Goal: Information Seeking & Learning: Check status

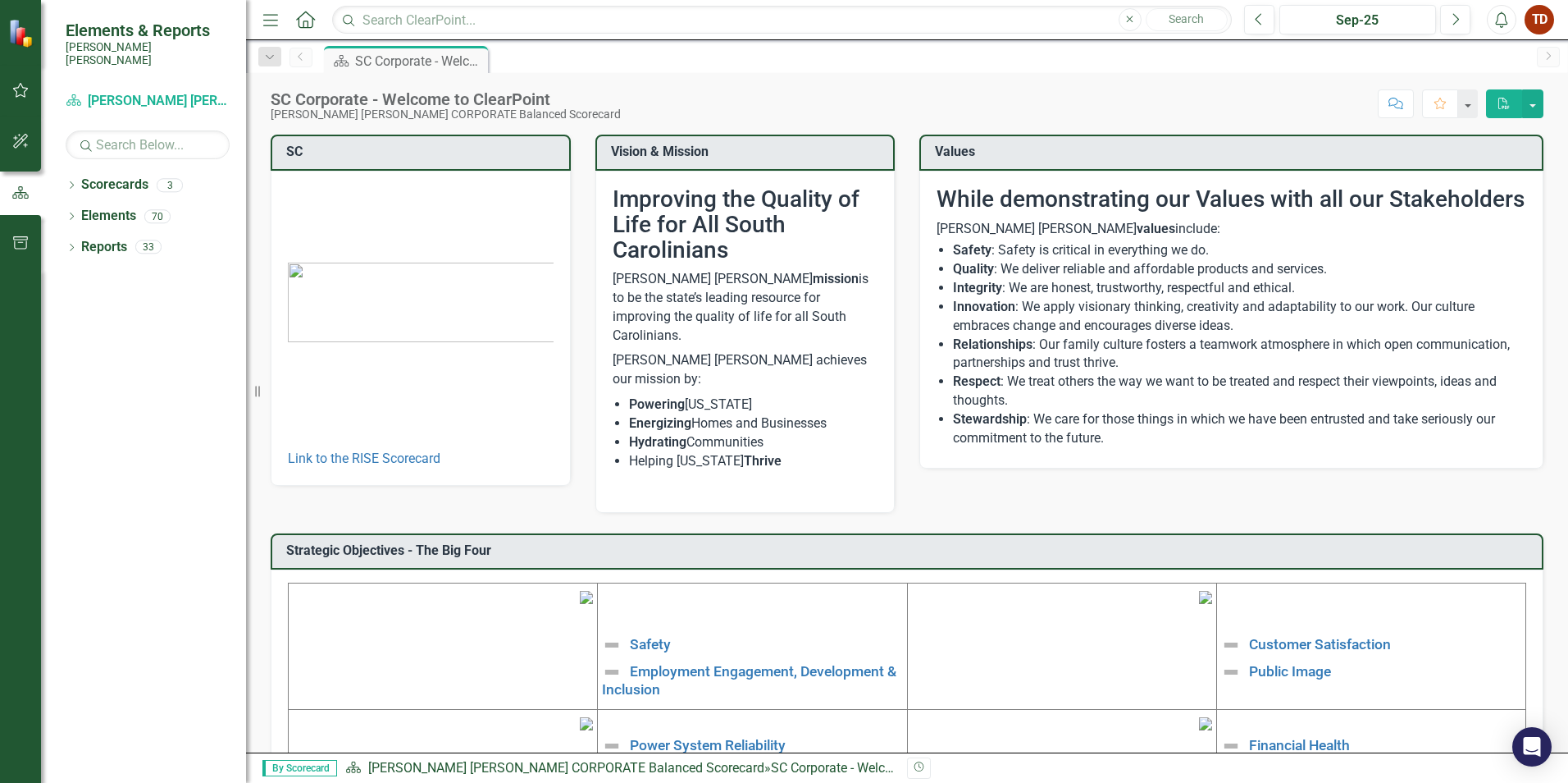
scroll to position [164, 0]
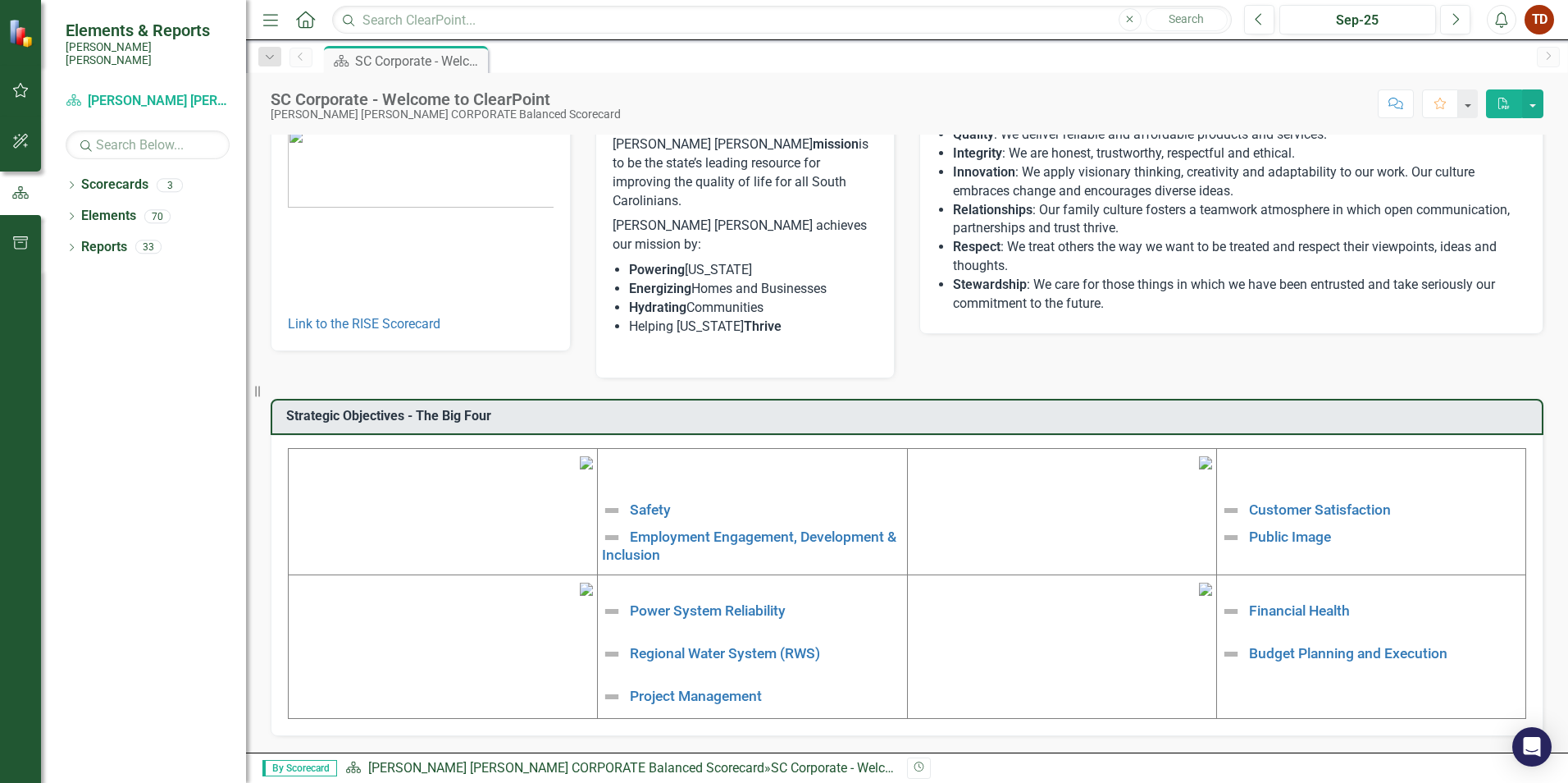
click at [580, 469] on img at bounding box center [586, 463] width 13 height 13
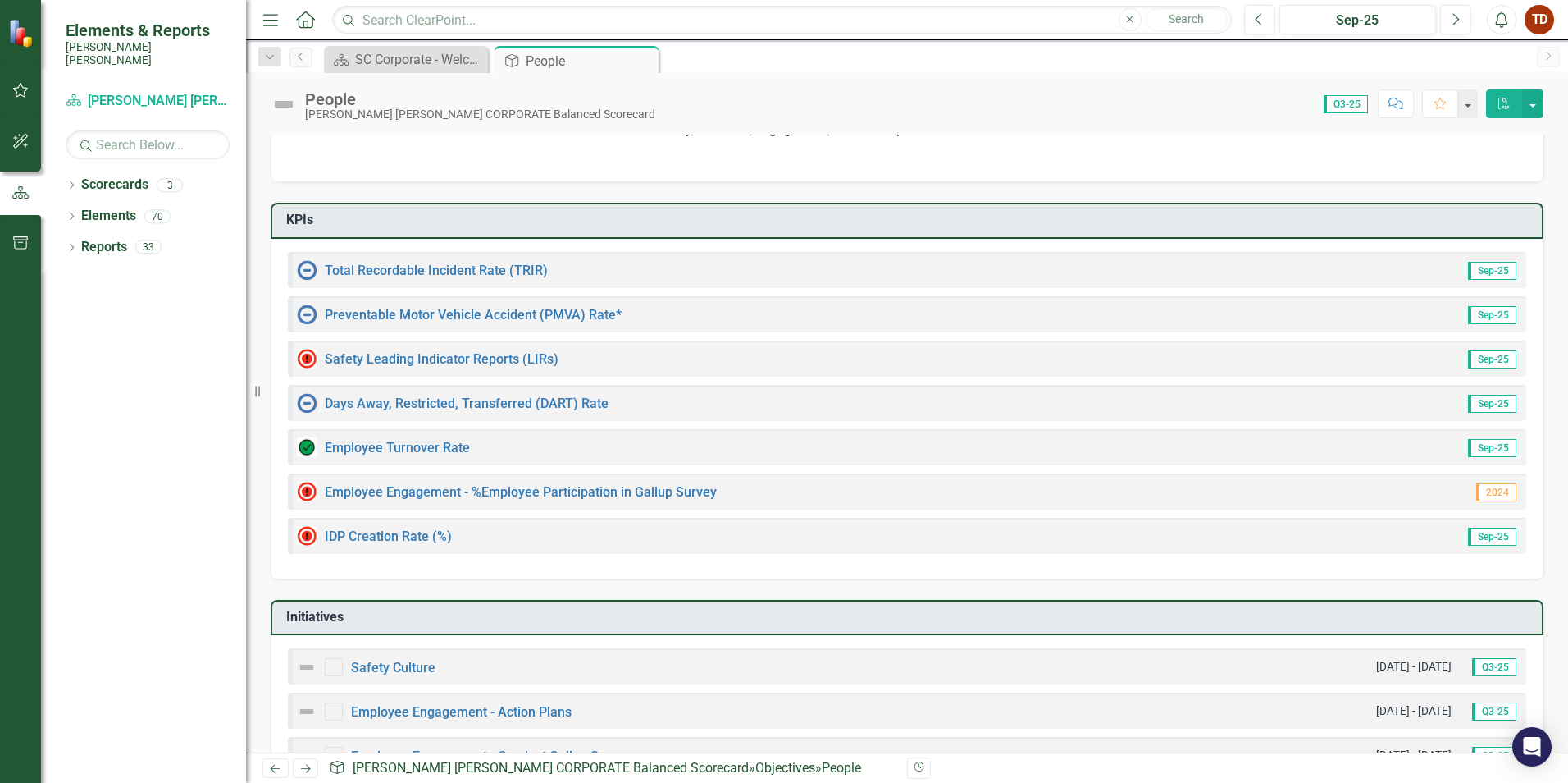
scroll to position [82, 0]
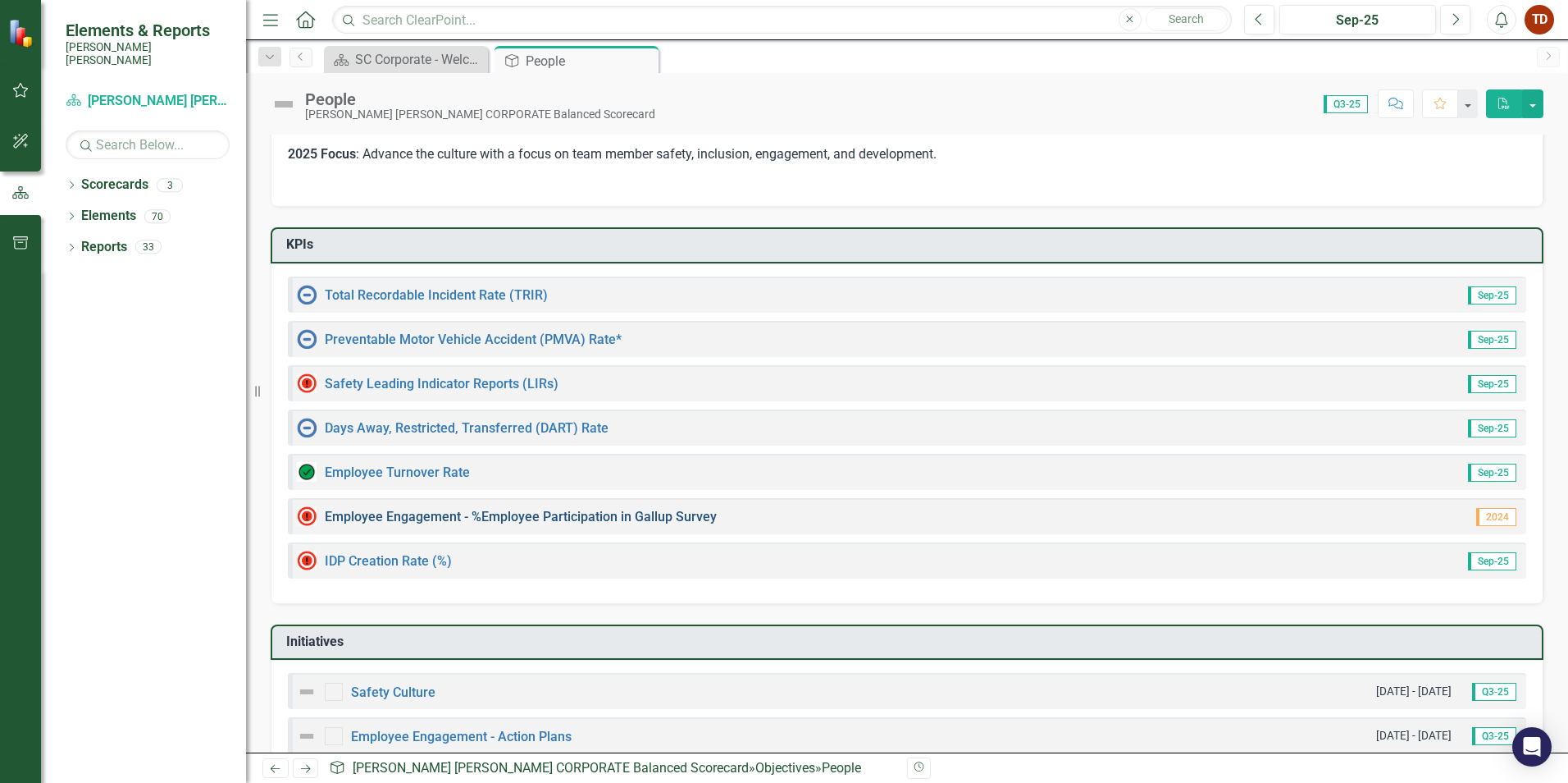
click at [436, 515] on link "Employee Engagement - %Employee Participation in Gallup Survey​" at bounding box center [520, 516] width 392 height 16
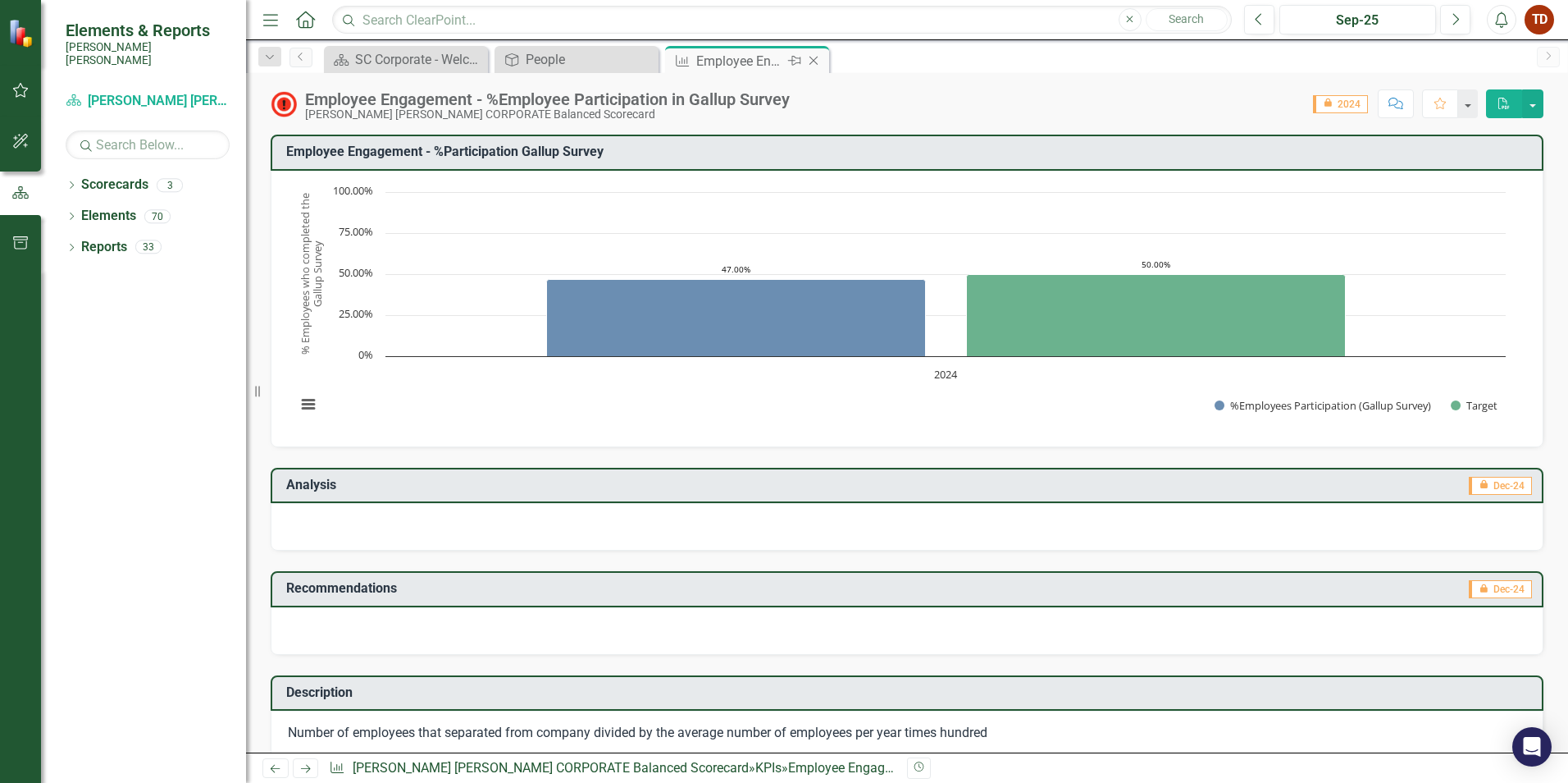
click at [813, 56] on icon "Close" at bounding box center [813, 61] width 16 height 13
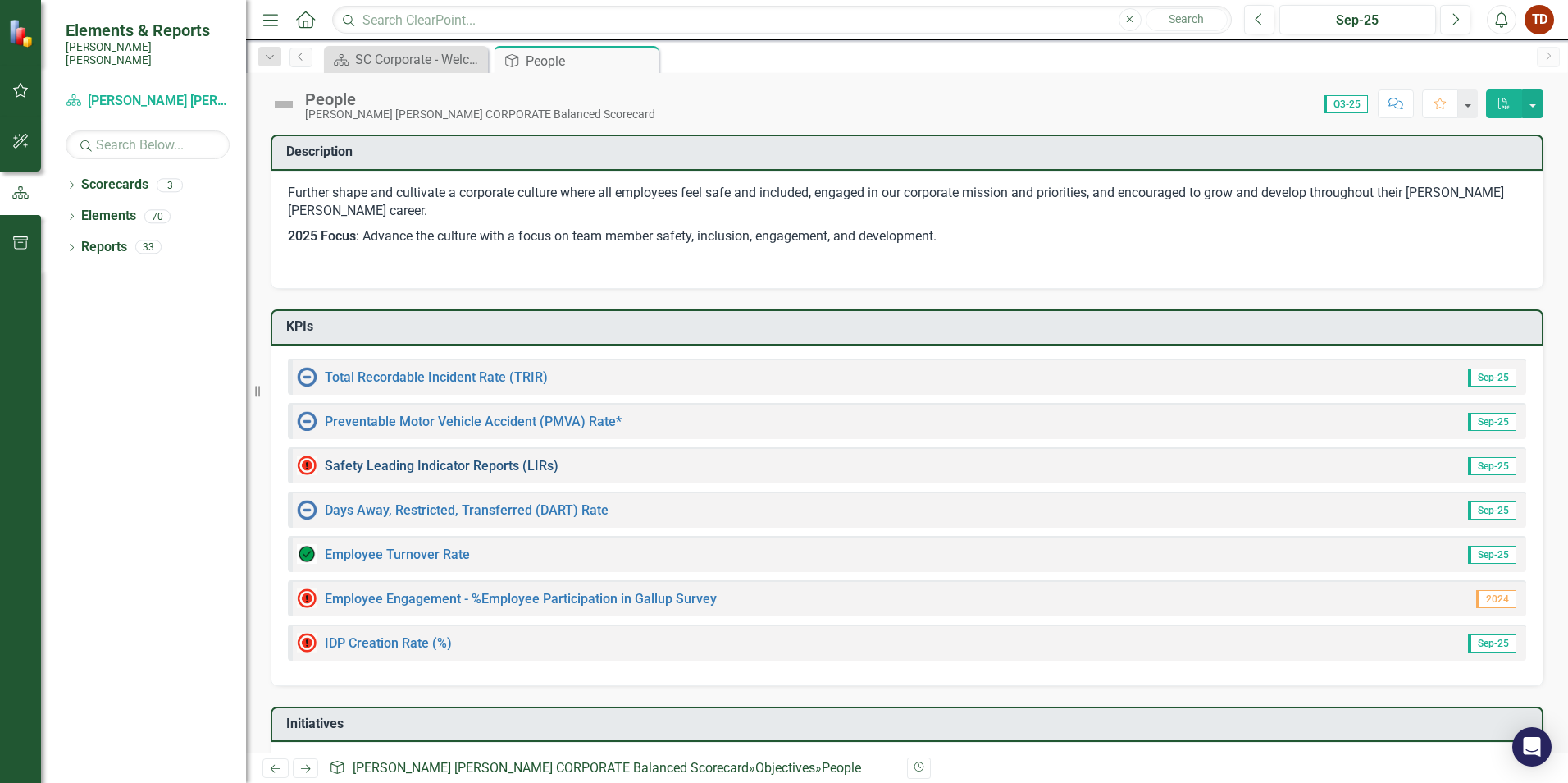
click at [442, 468] on link "Safety Leading Indicator Reports (LIRs)" at bounding box center [441, 465] width 233 height 16
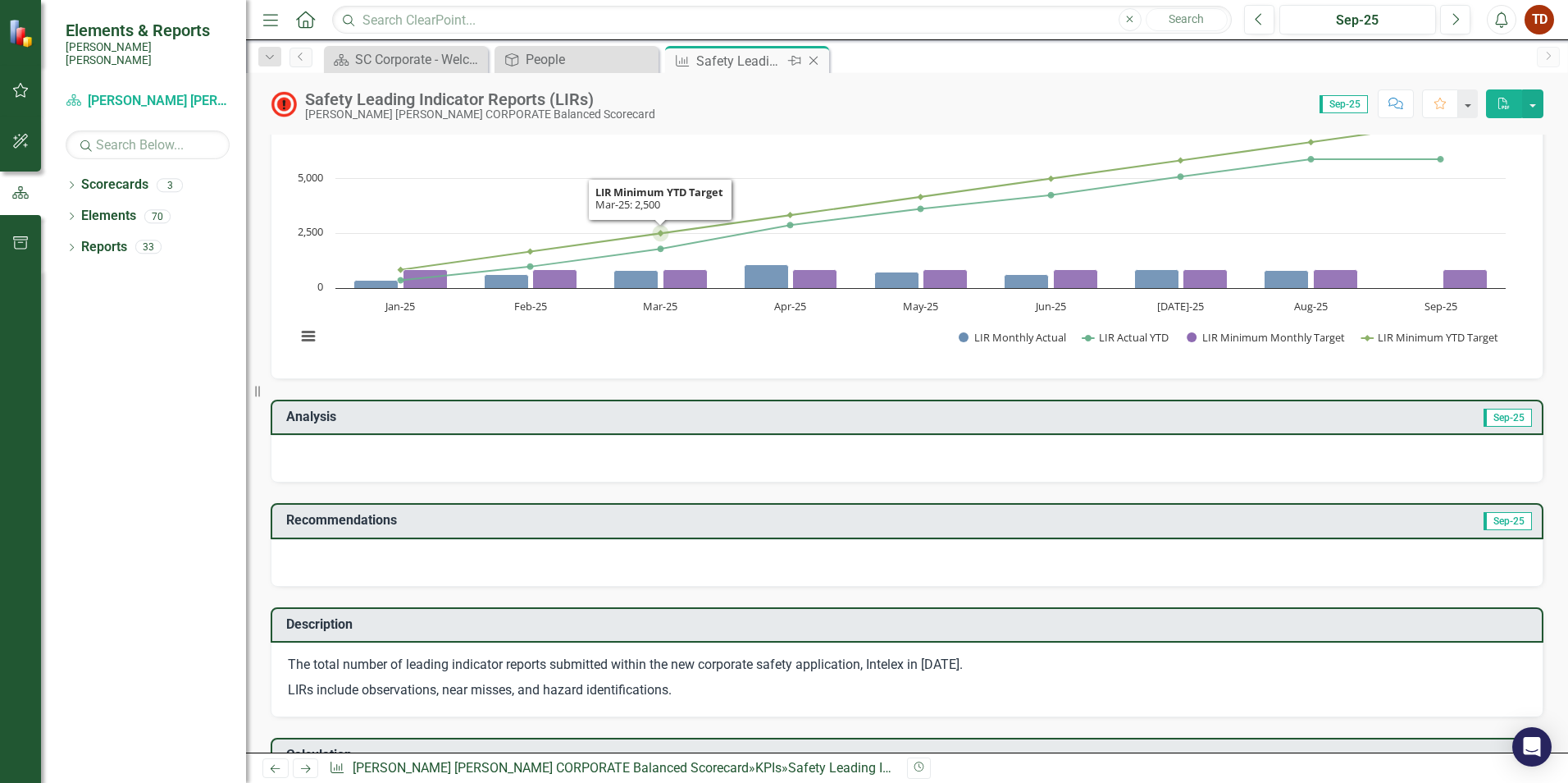
scroll to position [4, 0]
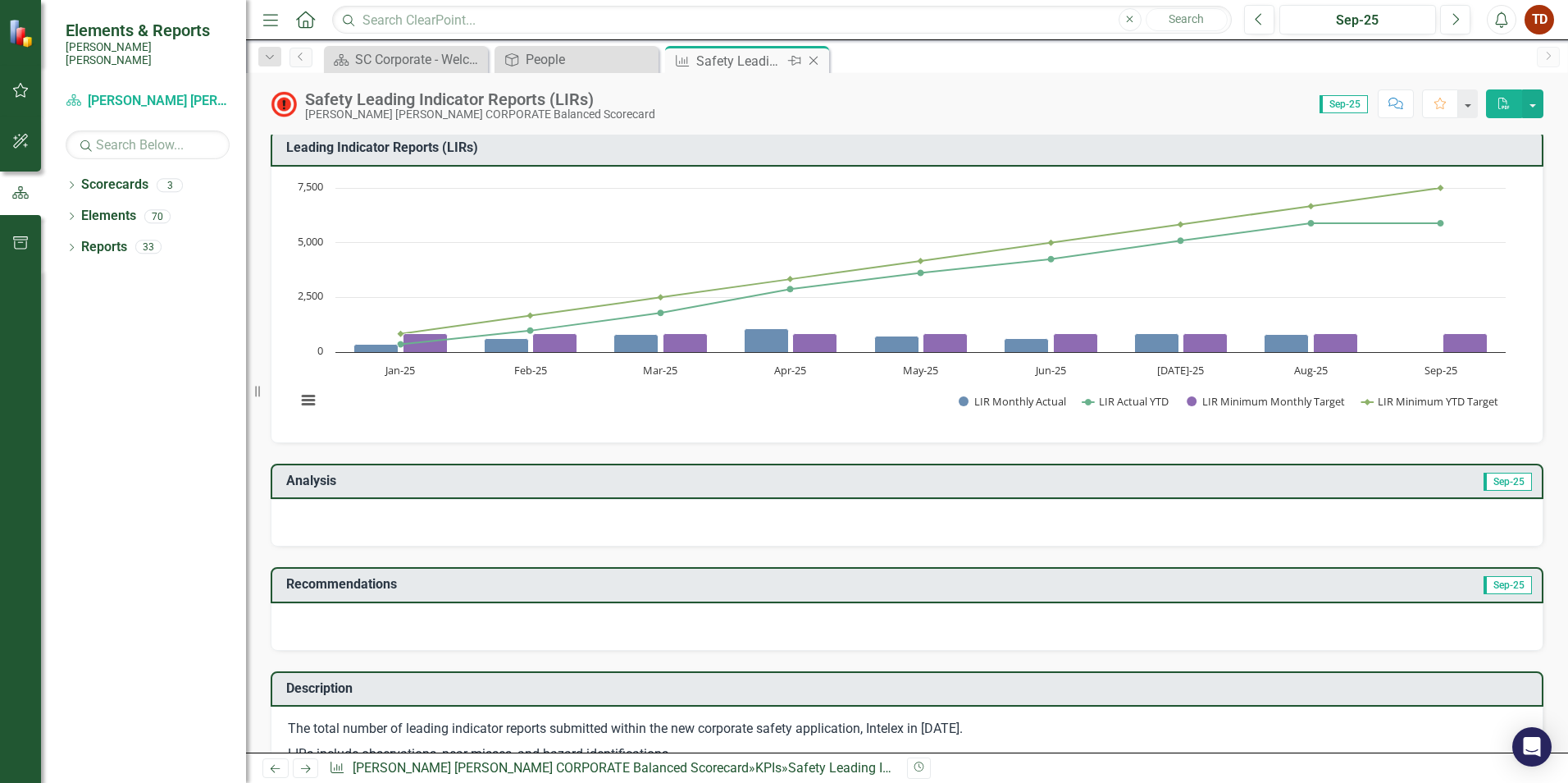
click at [811, 62] on icon "Close" at bounding box center [813, 61] width 16 height 13
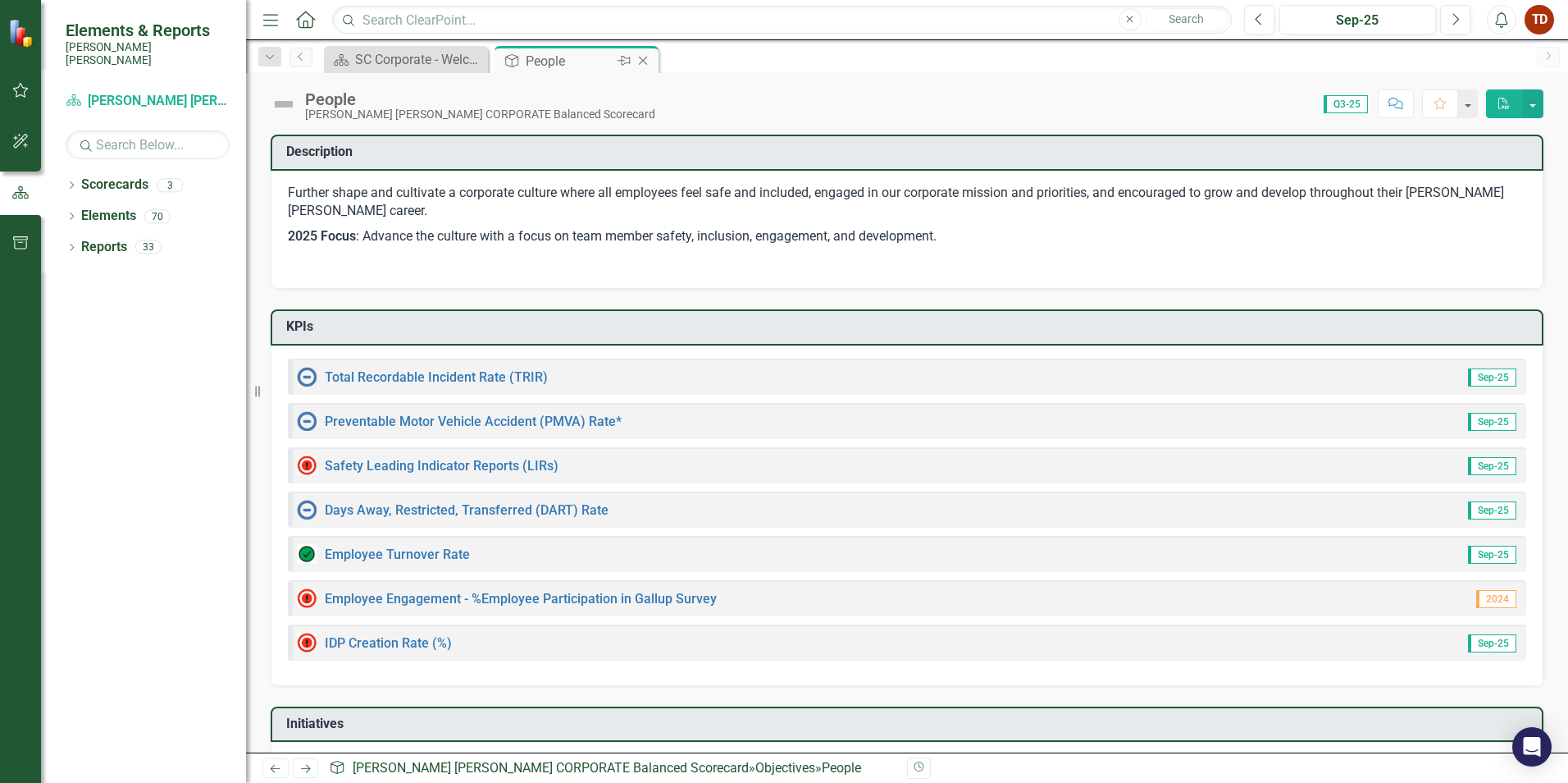
click at [641, 62] on icon "Close" at bounding box center [643, 61] width 16 height 13
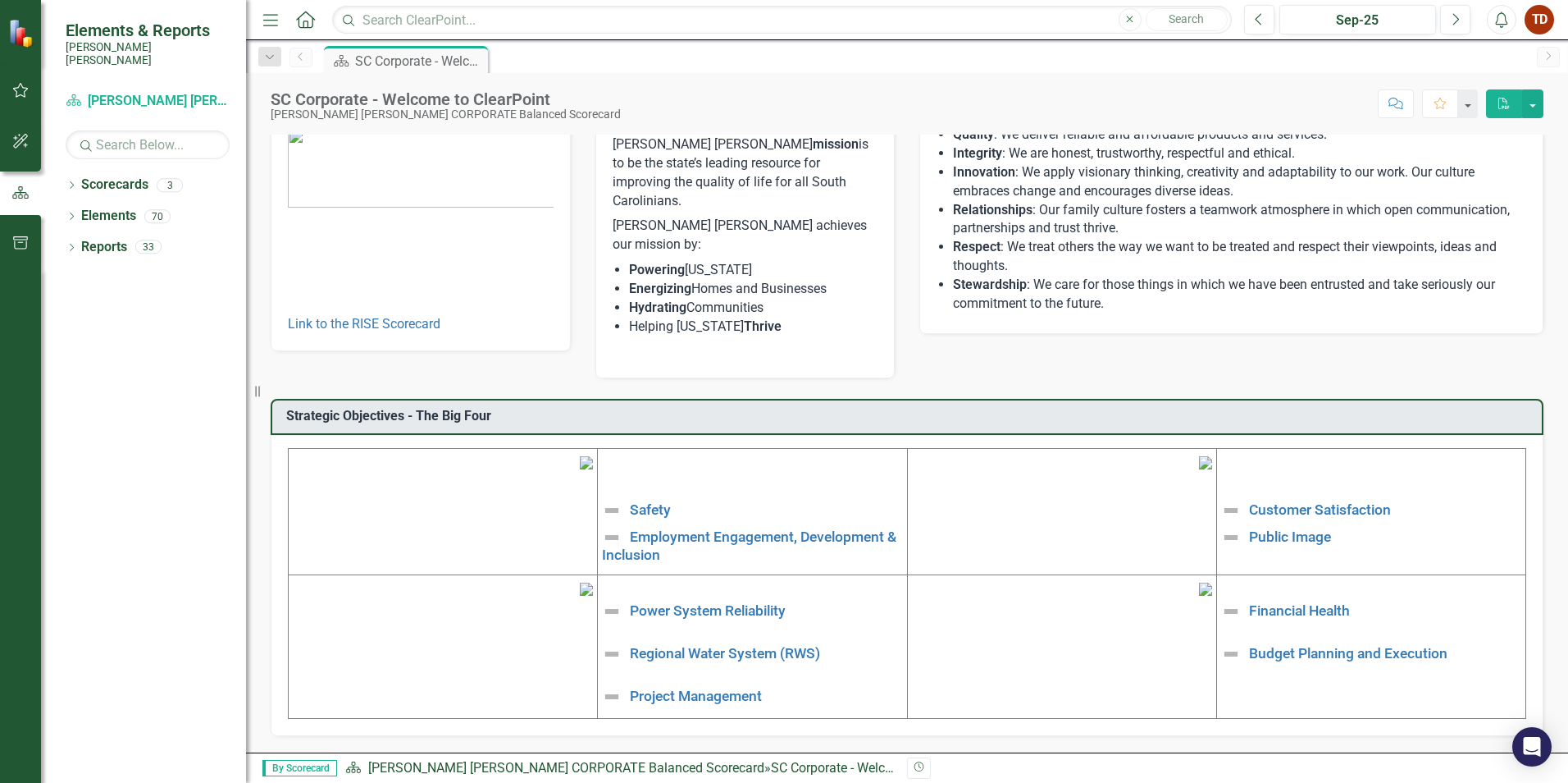
scroll to position [246, 0]
click at [1296, 602] on link "Financial Health" at bounding box center [1299, 611] width 101 height 17
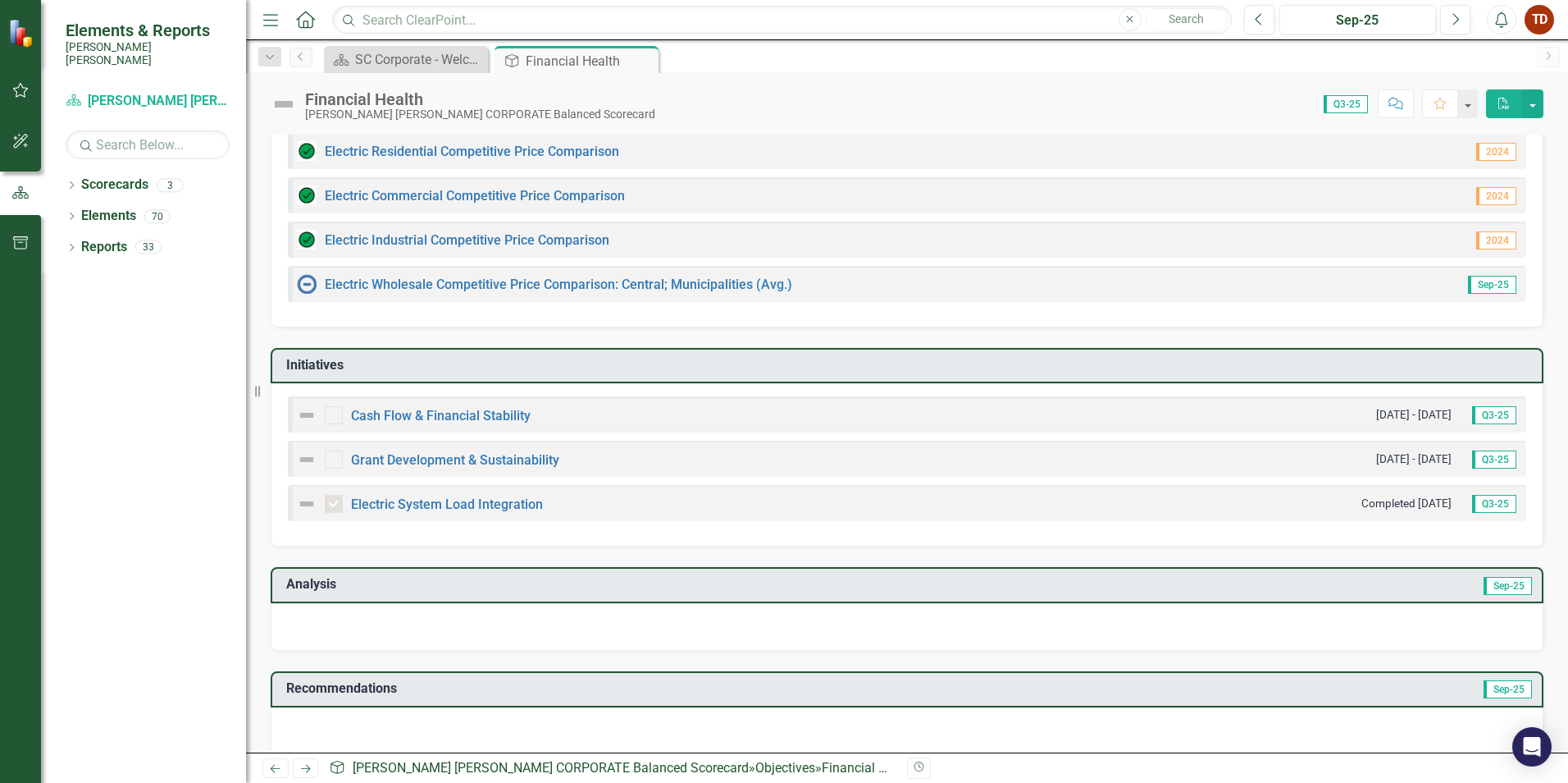
scroll to position [289, 0]
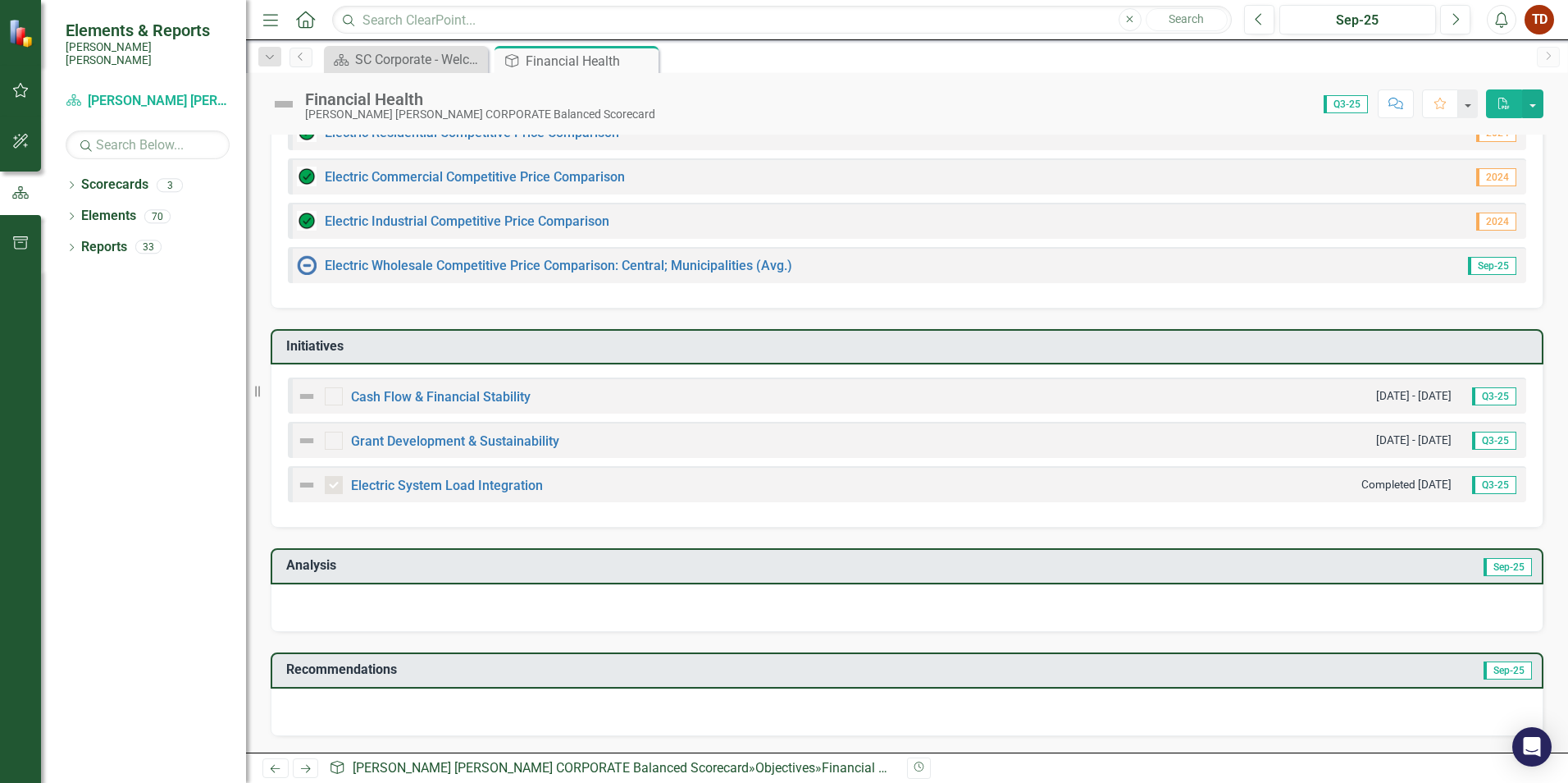
click at [1484, 568] on span "Sep-25" at bounding box center [1508, 567] width 49 height 18
click at [1497, 564] on span "Sep-25" at bounding box center [1508, 567] width 49 height 18
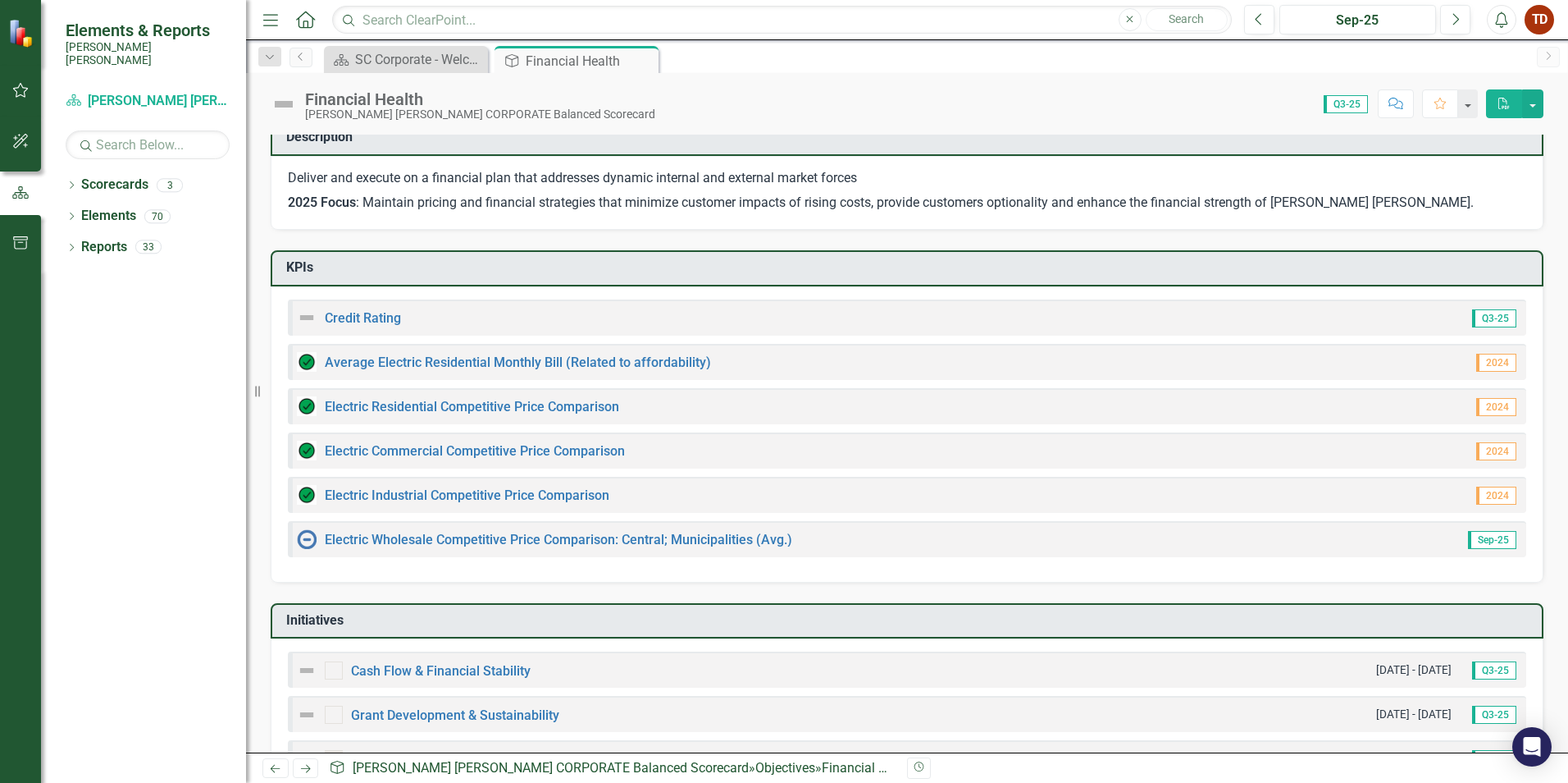
scroll to position [0, 0]
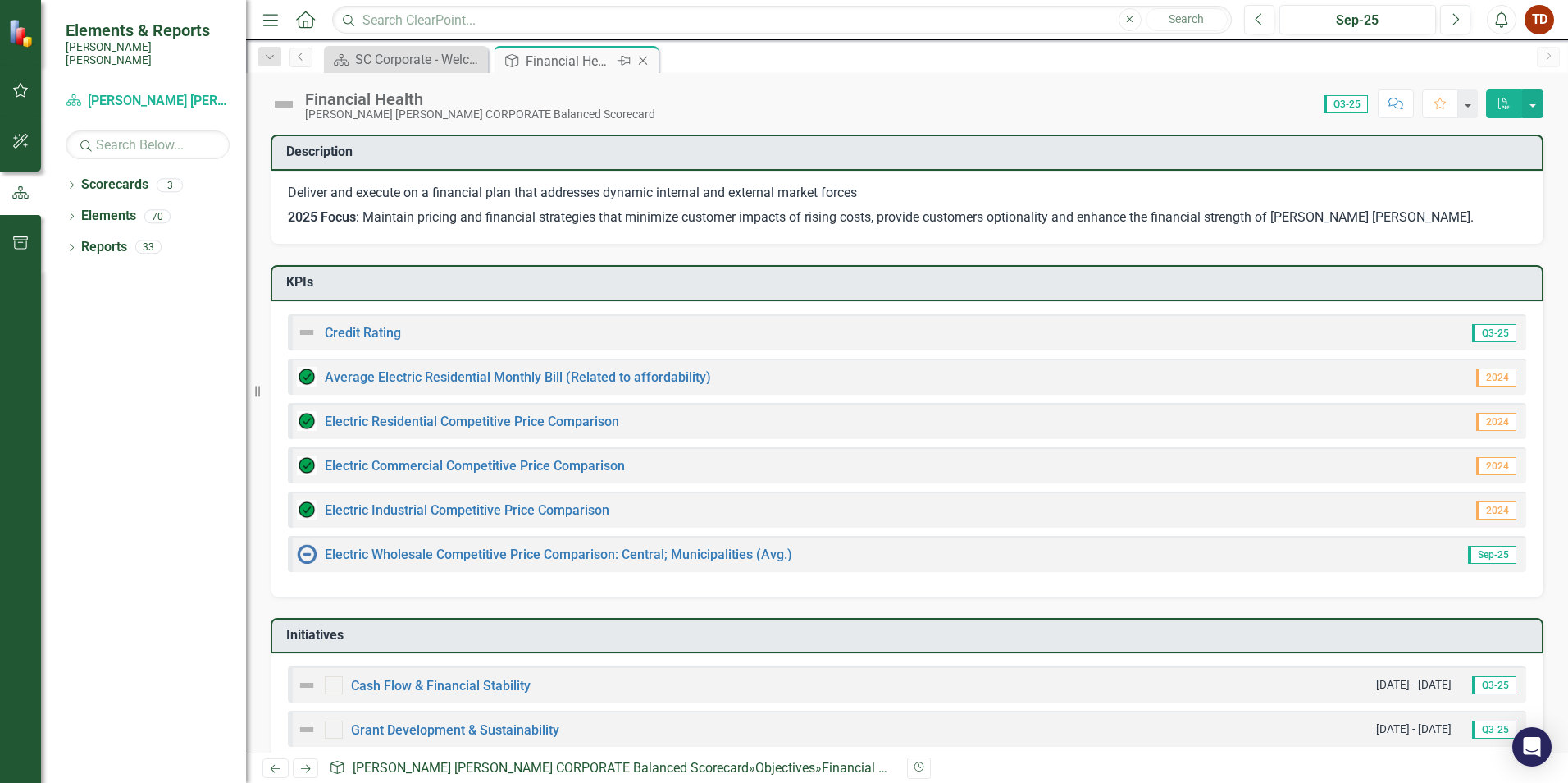
click at [646, 59] on icon "Close" at bounding box center [643, 61] width 16 height 13
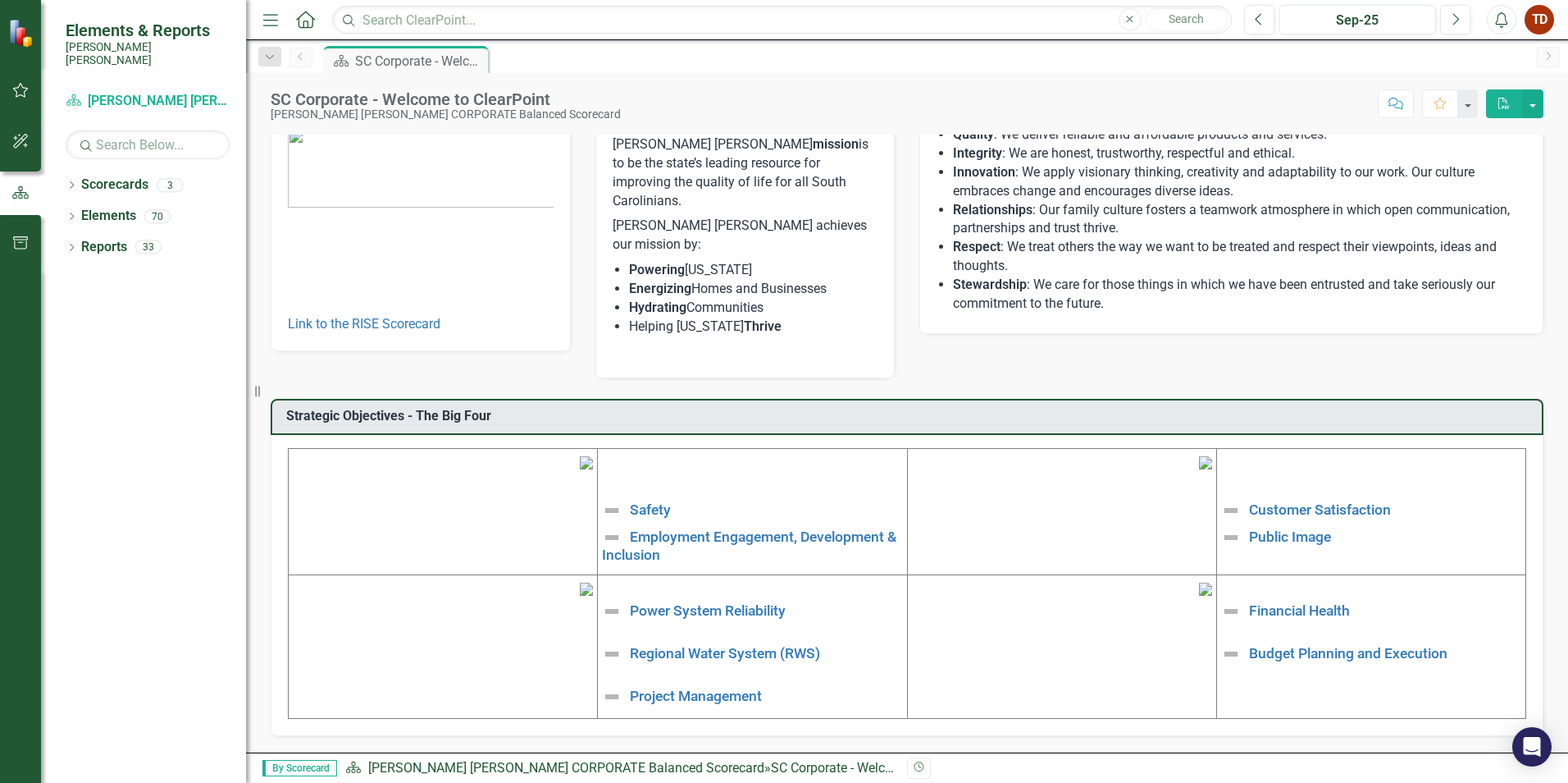
scroll to position [247, 0]
click at [1333, 645] on link "Budget Planning and Execution" at bounding box center [1348, 653] width 199 height 17
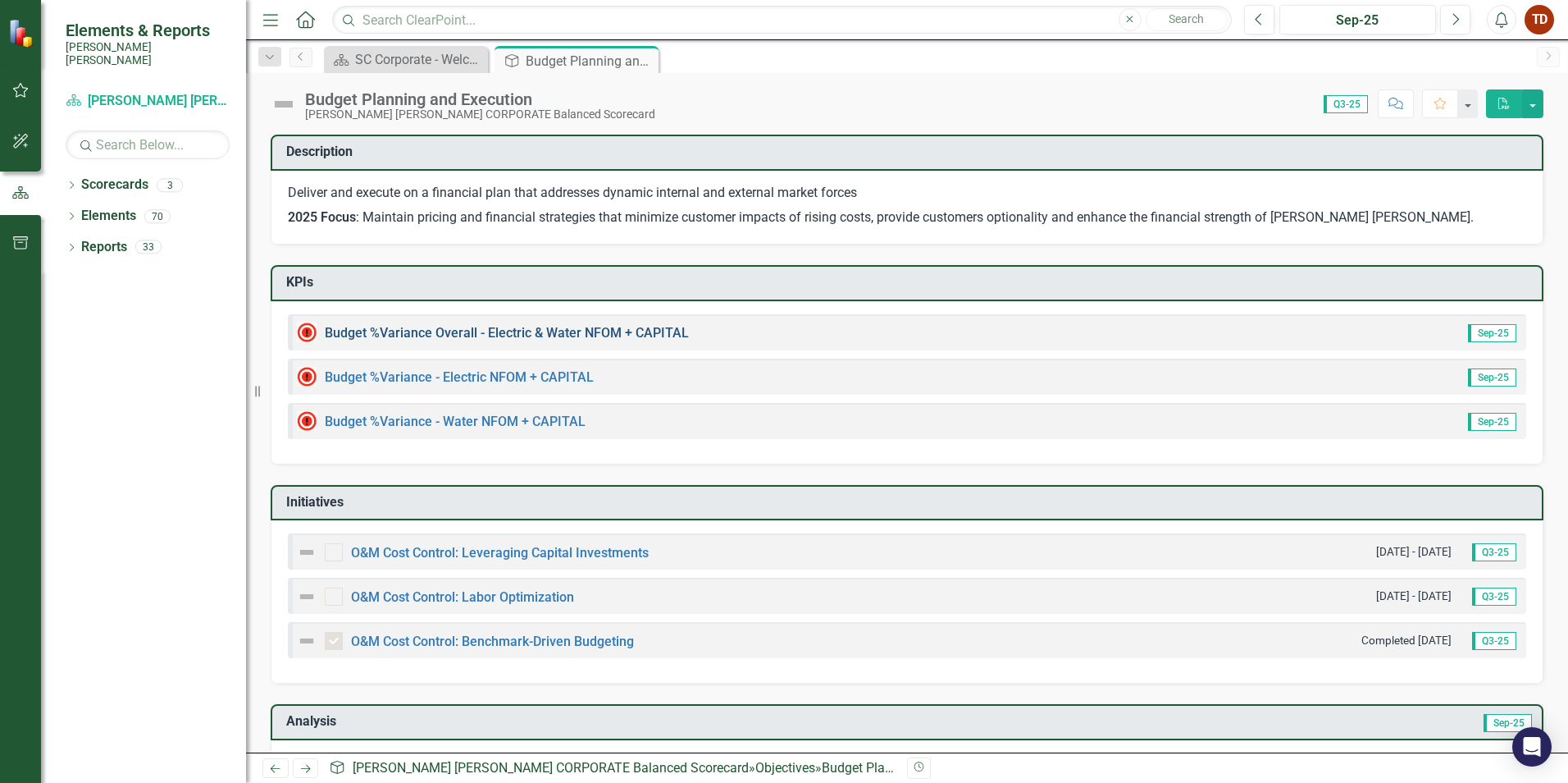
click at [418, 336] on link "Budget %Variance Overall - Electric & Water NFOM + CAPITAL" at bounding box center [506, 333] width 364 height 16
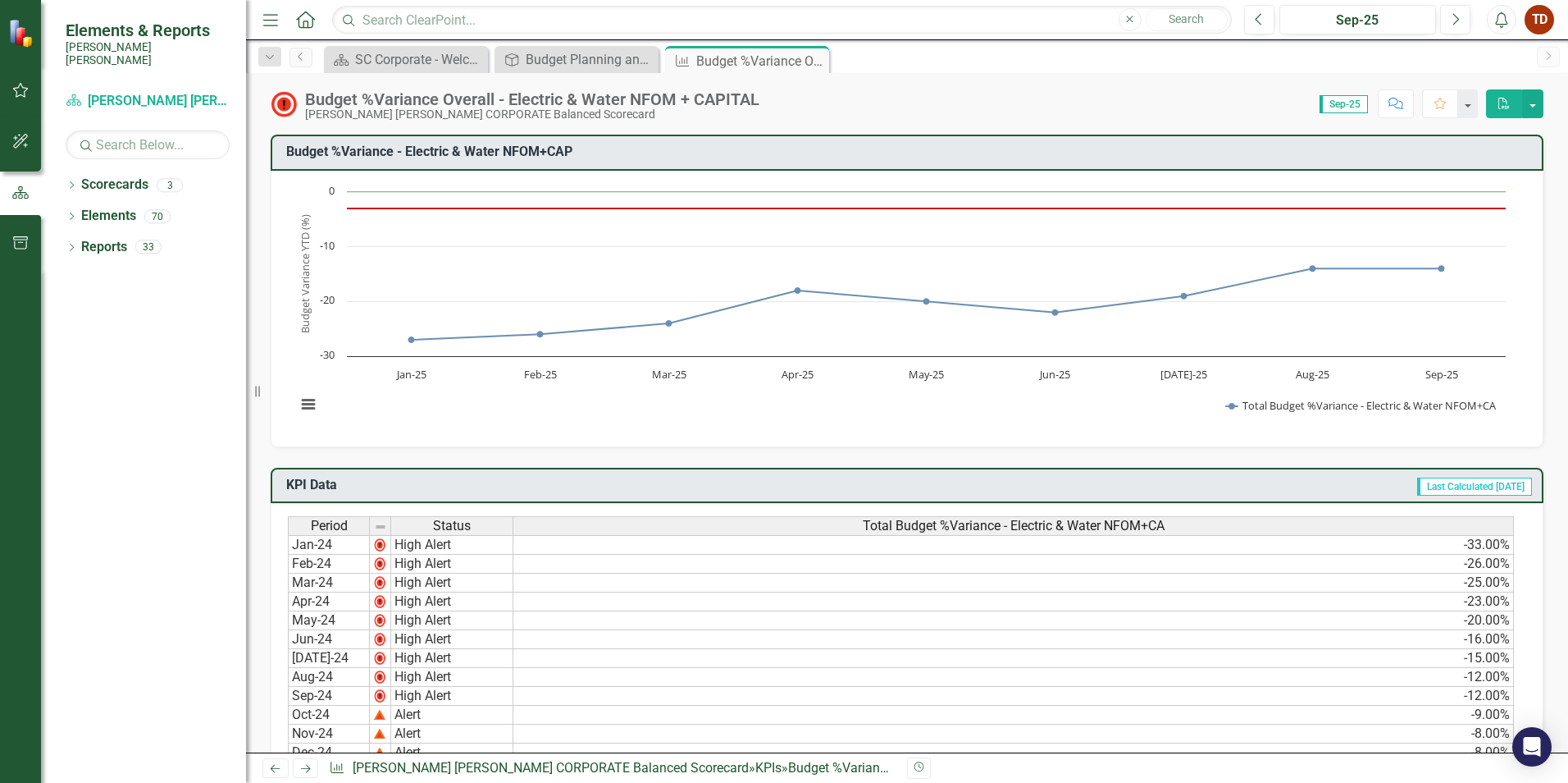
drag, startPoint x: 819, startPoint y: 59, endPoint x: 845, endPoint y: 71, distance: 28.6
click at [0, 0] on icon "Close" at bounding box center [0, 0] width 0 height 0
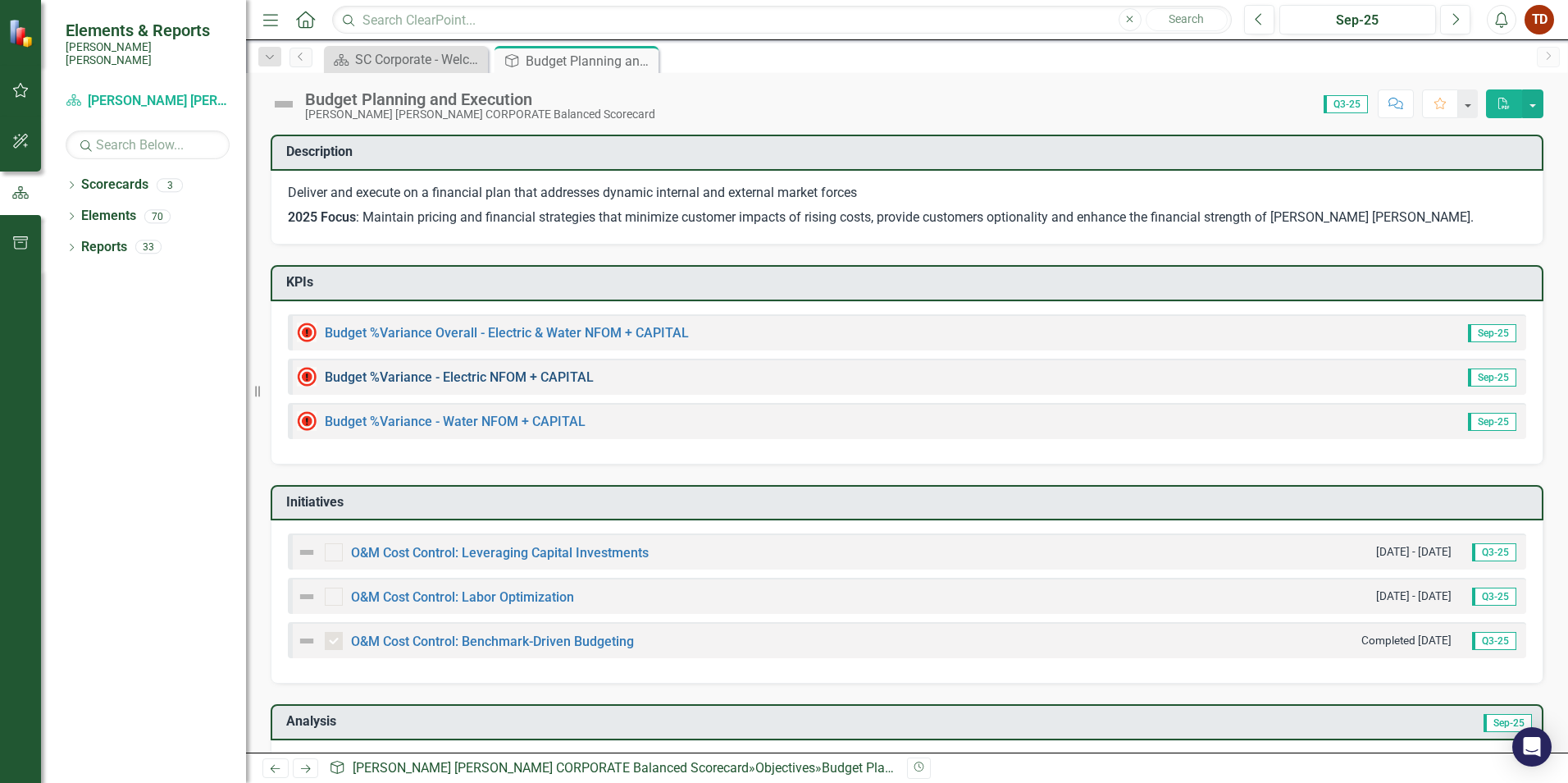
click at [350, 374] on link "Budget %Variance​ - Electric NFOM + CAPITAL" at bounding box center [459, 376] width 269 height 16
